Goal: Navigation & Orientation: Find specific page/section

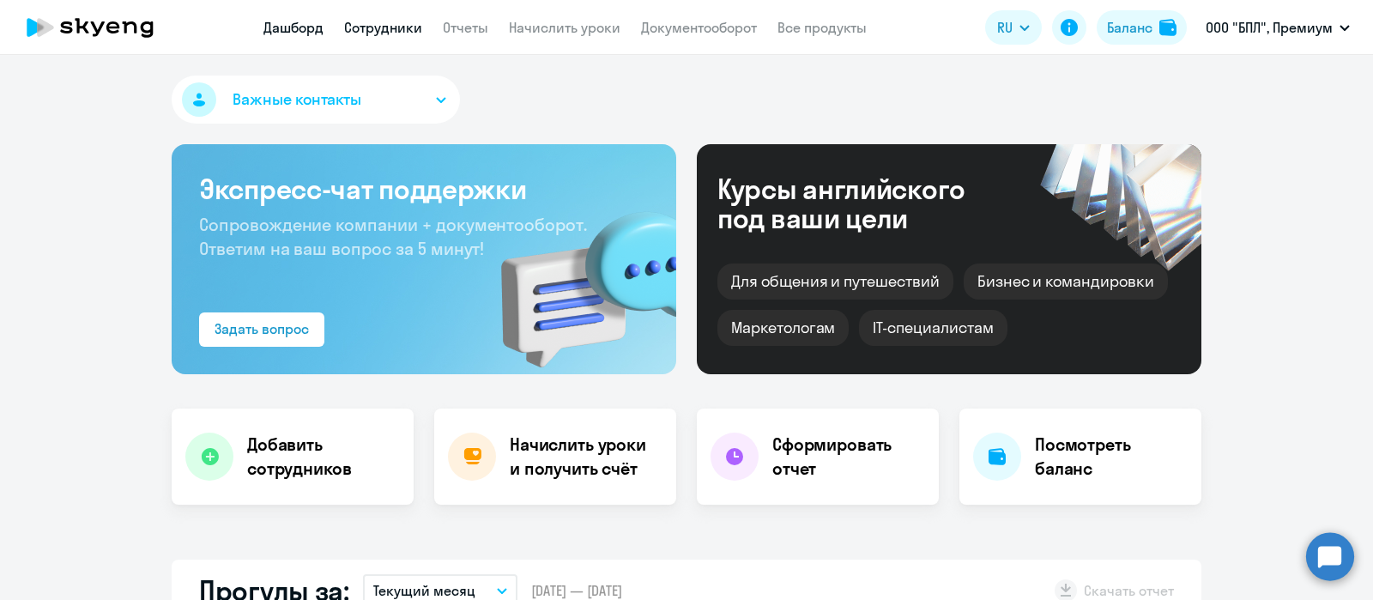
select select "30"
click at [362, 30] on link "Сотрудники" at bounding box center [383, 27] width 78 height 17
select select "30"
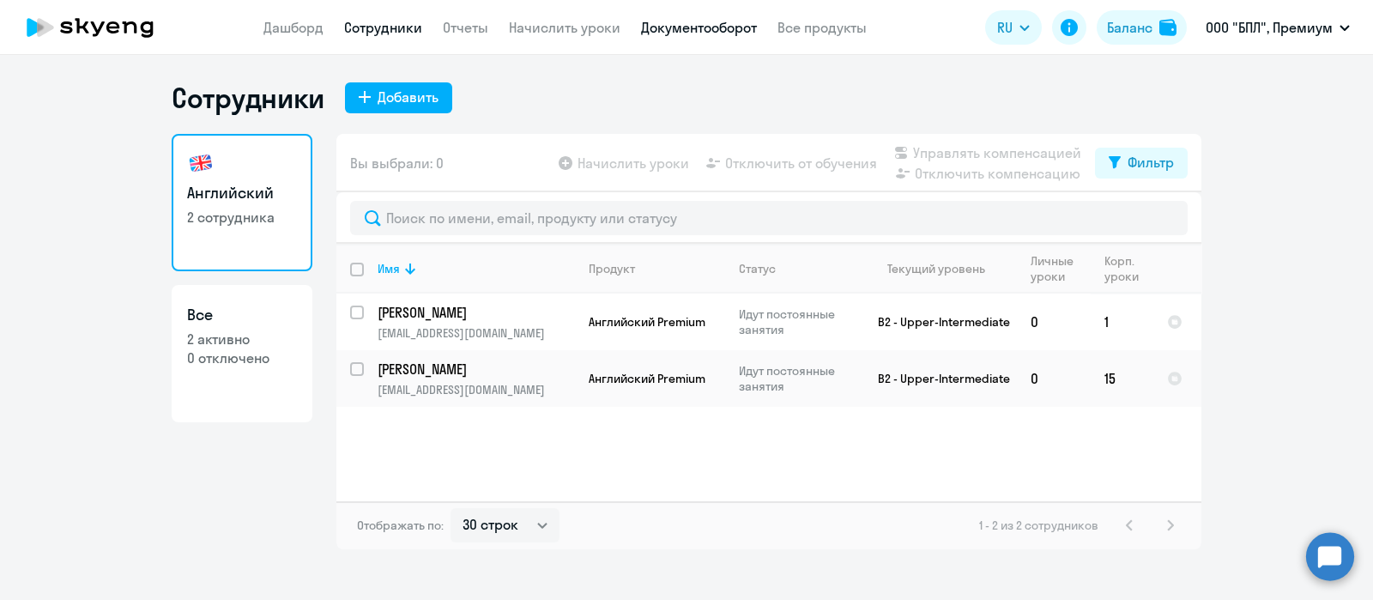
click at [734, 22] on link "Документооборот" at bounding box center [699, 27] width 116 height 17
